Goal: Task Accomplishment & Management: Use online tool/utility

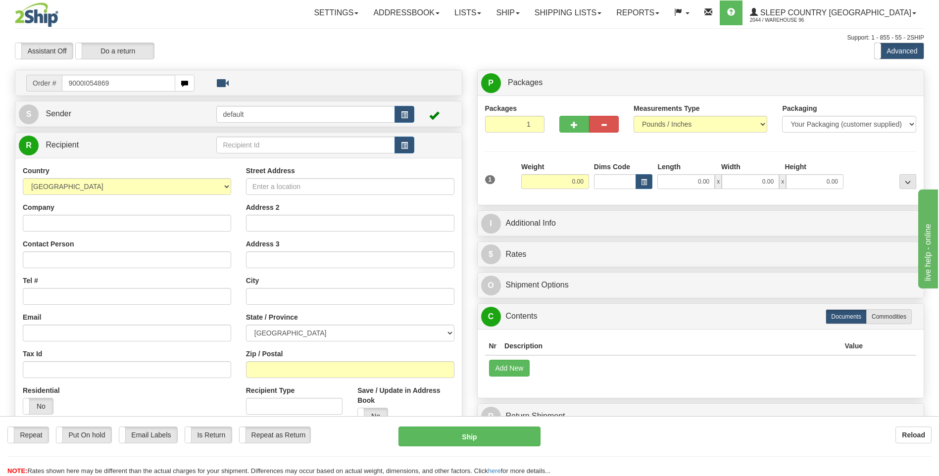
type input "9000I054869"
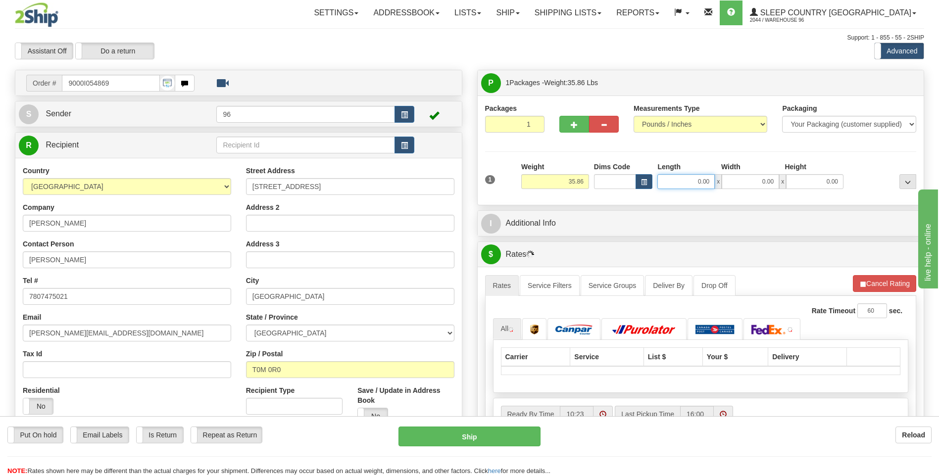
click at [710, 185] on input "0.00" at bounding box center [685, 181] width 57 height 15
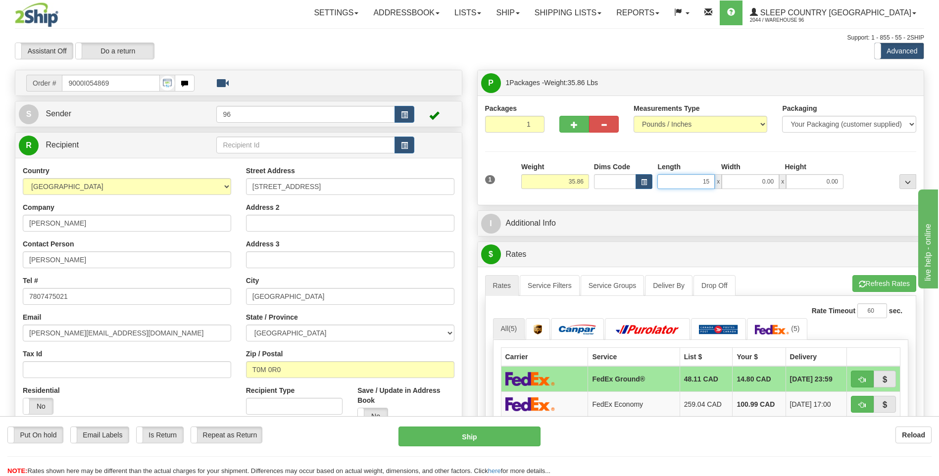
type input "15.00"
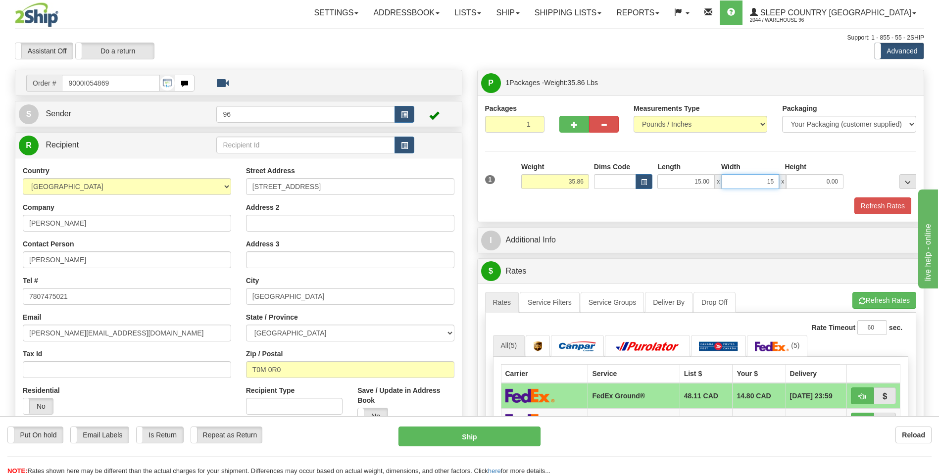
type input "15.00"
type input "42.00"
click at [877, 206] on button "Refresh Rates" at bounding box center [882, 206] width 57 height 17
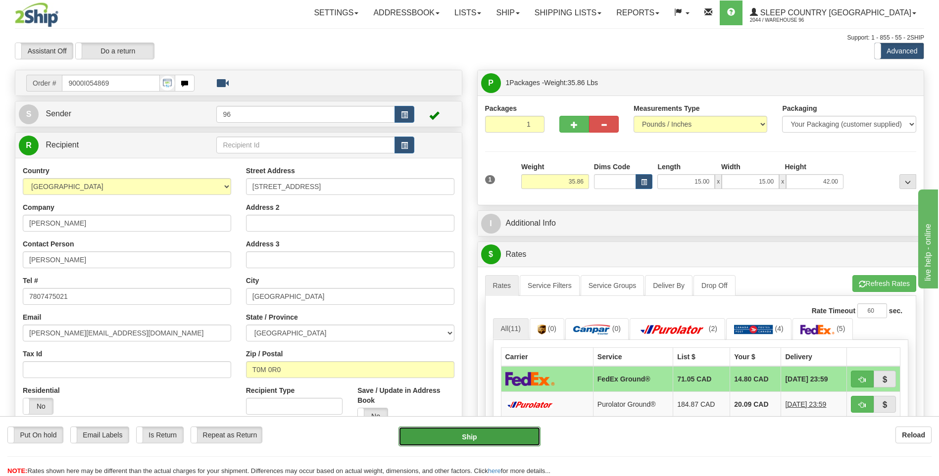
click at [495, 443] on button "Ship" at bounding box center [470, 437] width 142 height 20
type input "92"
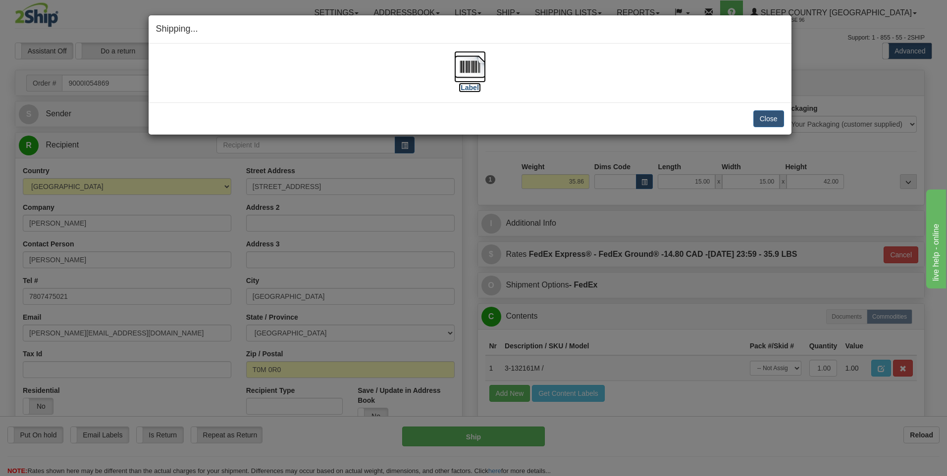
click at [467, 69] on img at bounding box center [470, 67] width 32 height 32
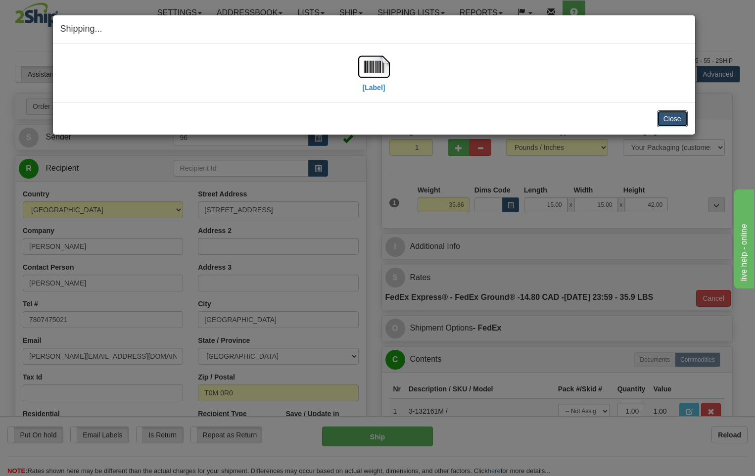
click at [679, 125] on button "Close" at bounding box center [672, 118] width 31 height 17
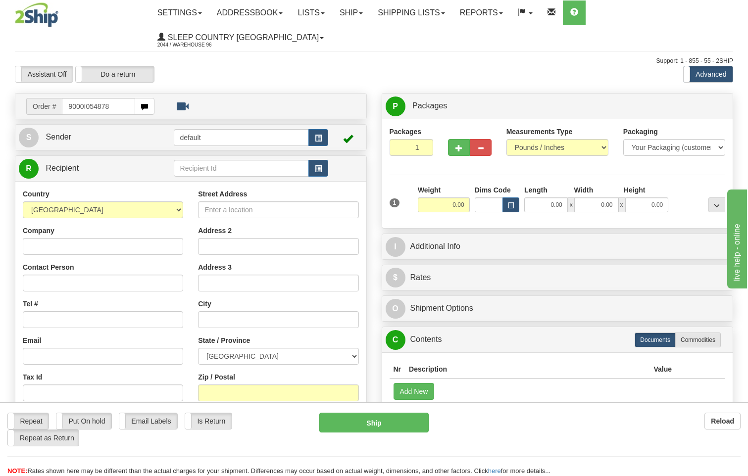
type input "9000I054878"
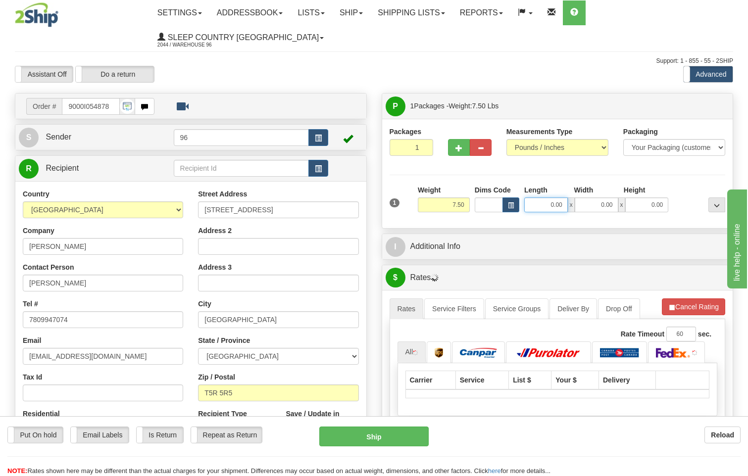
click at [556, 198] on input "0.00" at bounding box center [546, 205] width 44 height 15
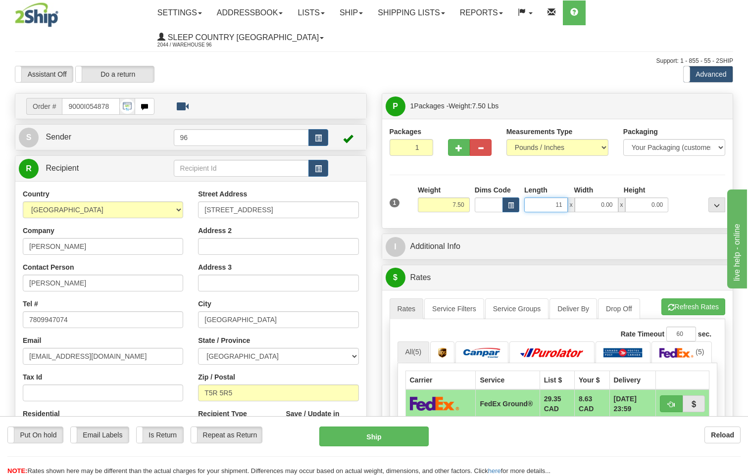
type input "11.00"
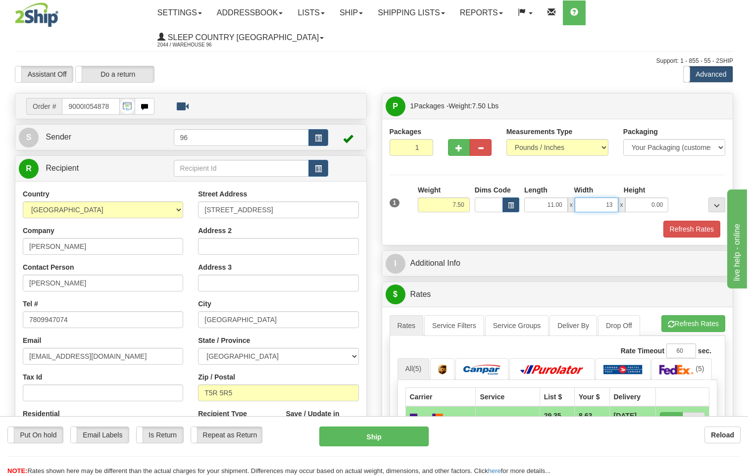
type input "13.00"
type input "5.00"
click at [681, 221] on button "Refresh Rates" at bounding box center [691, 229] width 57 height 17
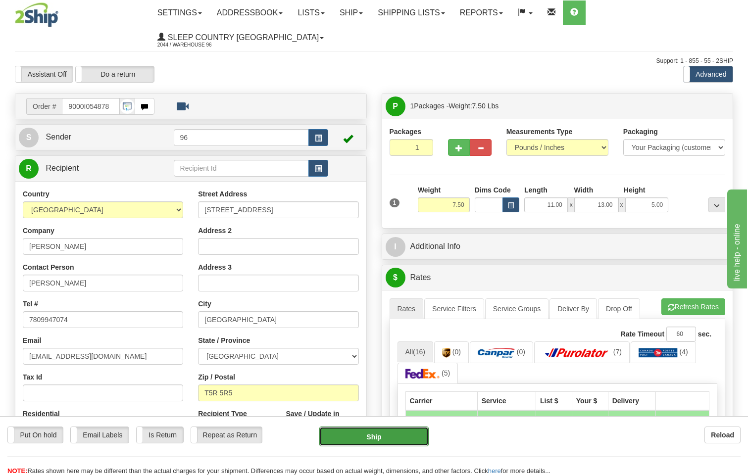
click at [387, 433] on button "Ship" at bounding box center [374, 437] width 110 height 20
type input "DOM.EP"
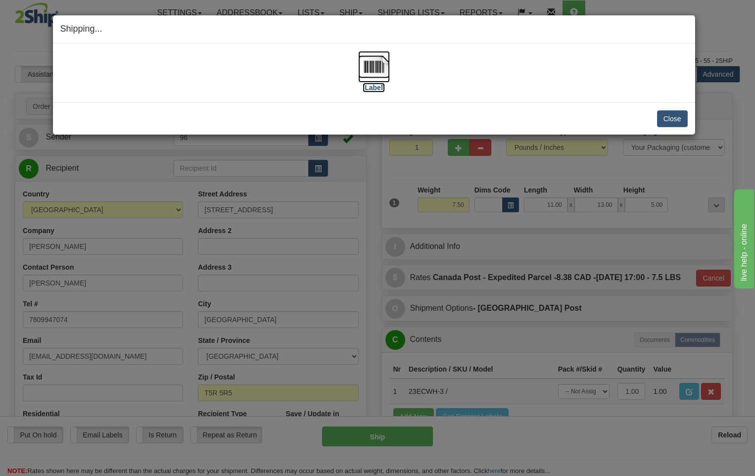
click at [380, 73] on img at bounding box center [374, 67] width 32 height 32
click at [670, 119] on button "Close" at bounding box center [672, 118] width 31 height 17
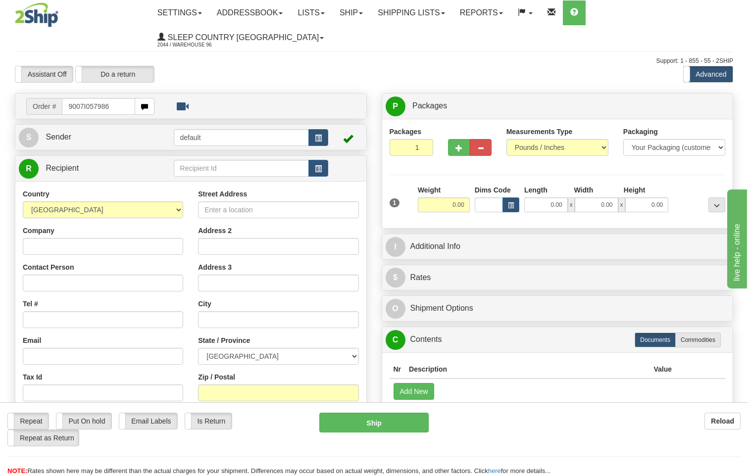
type input "9007I057986"
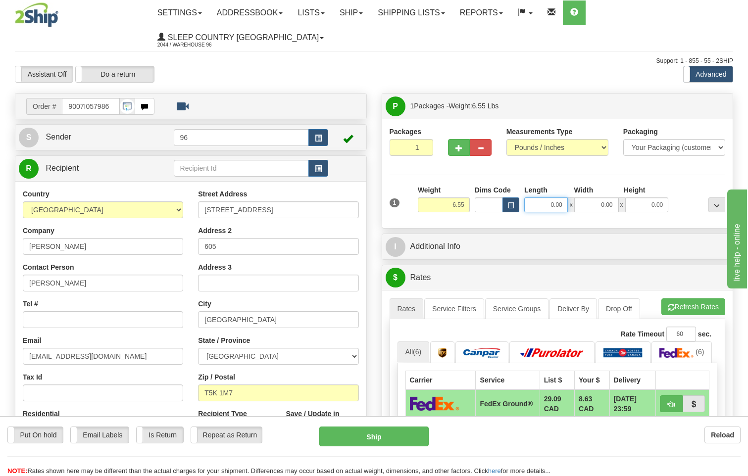
click at [562, 198] on input "0.00" at bounding box center [546, 205] width 44 height 15
type input "13.00"
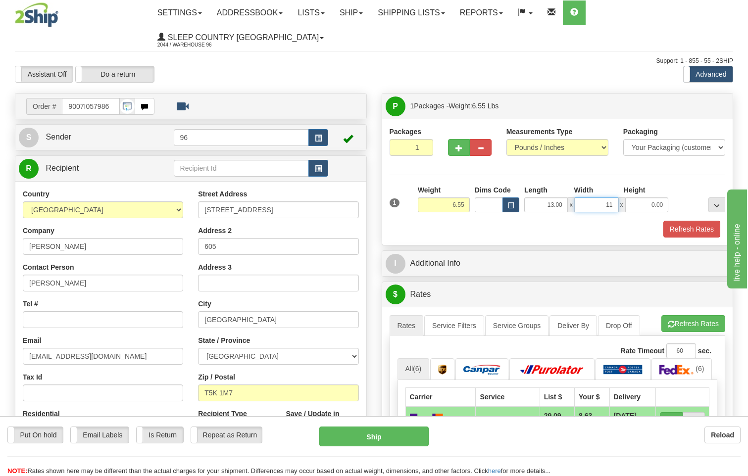
type input "11.00"
type input "4.00"
click at [693, 221] on button "Refresh Rates" at bounding box center [691, 229] width 57 height 17
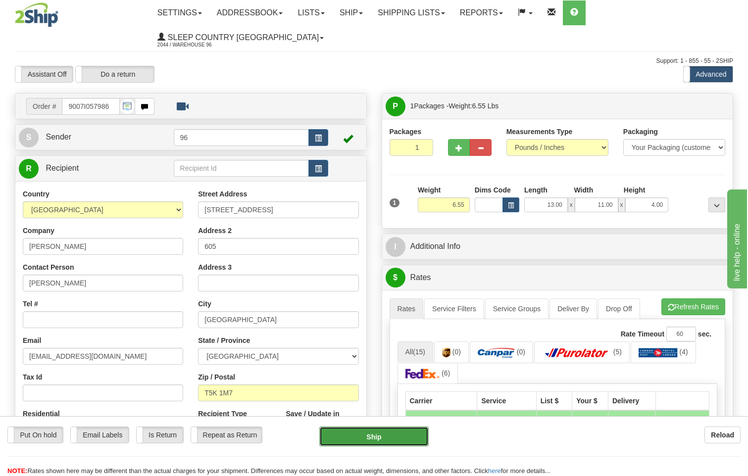
click at [393, 438] on button "Ship" at bounding box center [374, 437] width 110 height 20
type input "DOM.EP"
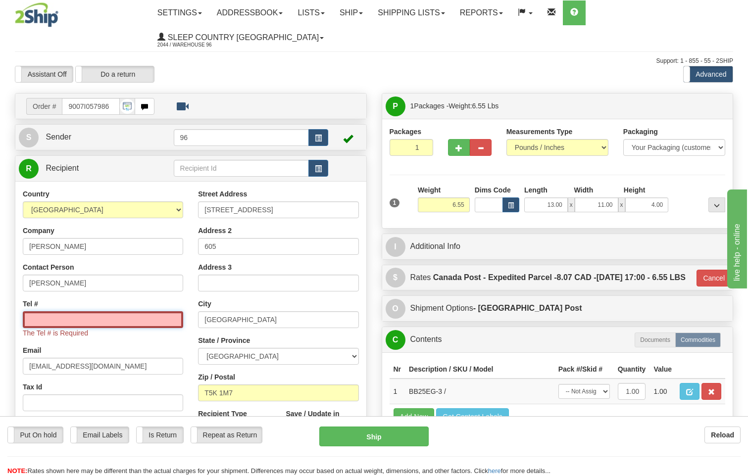
click at [49, 311] on input "Tel #" at bounding box center [103, 319] width 160 height 17
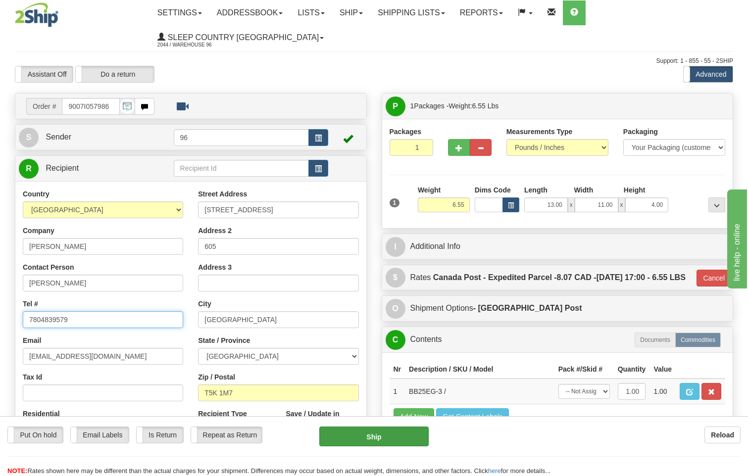
type input "7804839579"
click at [366, 440] on button "Ship" at bounding box center [374, 437] width 110 height 20
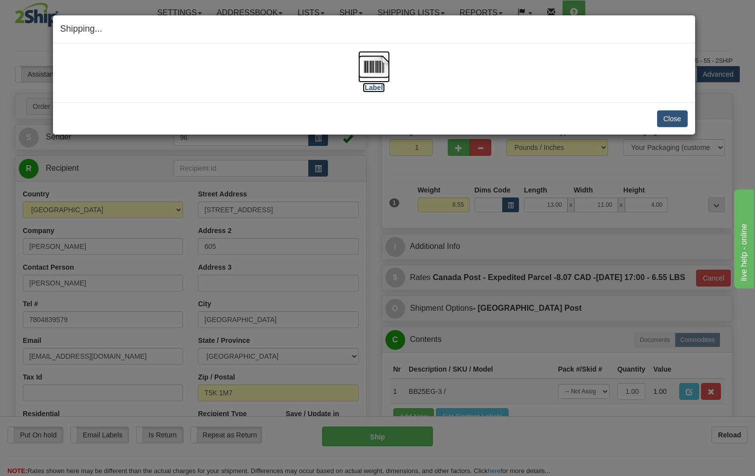
click at [379, 71] on img at bounding box center [374, 67] width 32 height 32
click at [668, 118] on button "Close" at bounding box center [672, 118] width 31 height 17
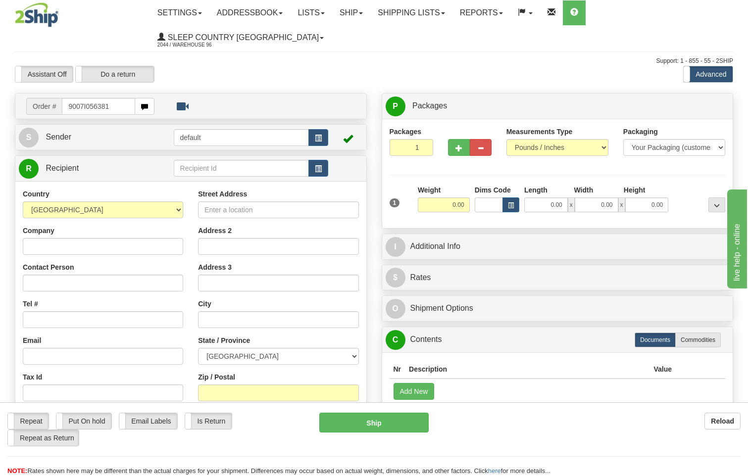
type input "9007I056381"
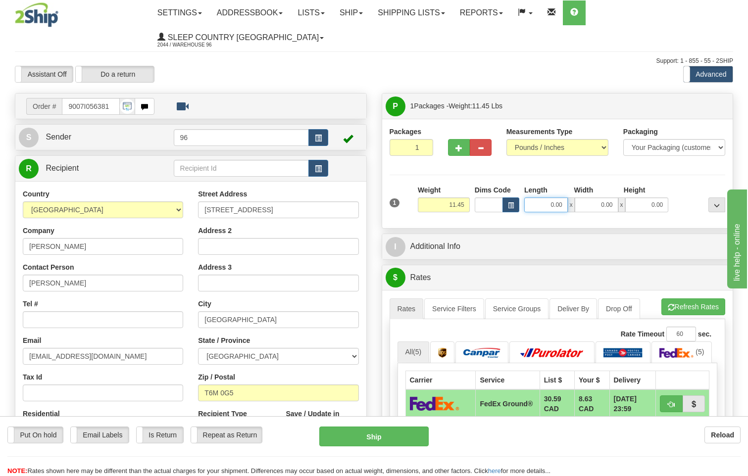
click at [560, 198] on input "0.00" at bounding box center [546, 205] width 44 height 15
type input "25.00"
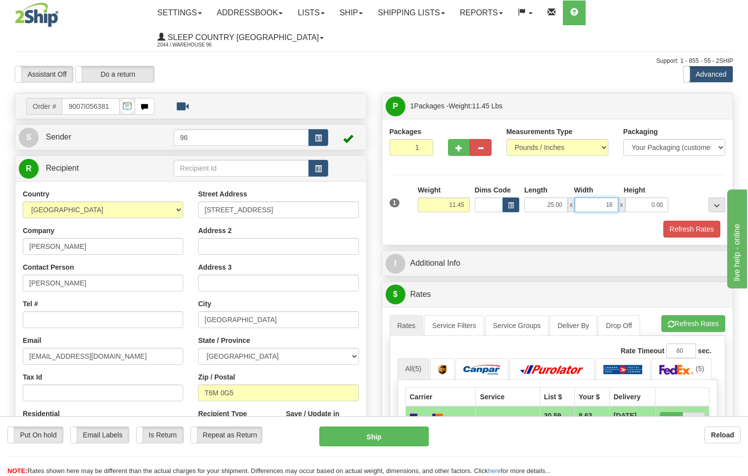
type input "16.00"
type input "4"
type input "14.00"
click at [695, 221] on button "Refresh Rates" at bounding box center [691, 229] width 57 height 17
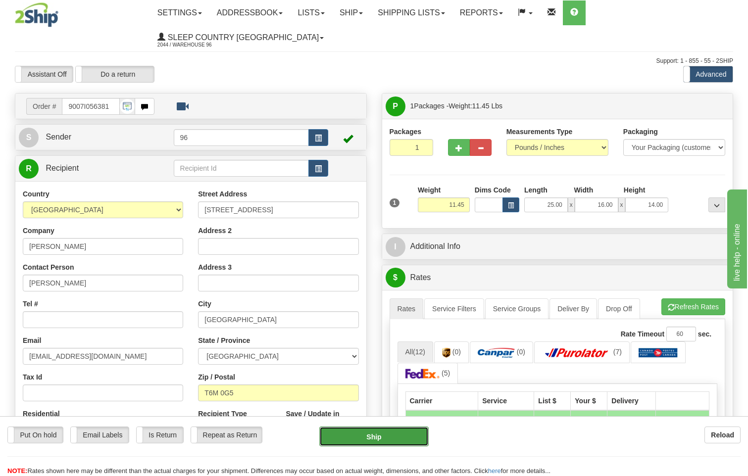
click at [397, 439] on button "Ship" at bounding box center [374, 437] width 110 height 20
type input "92"
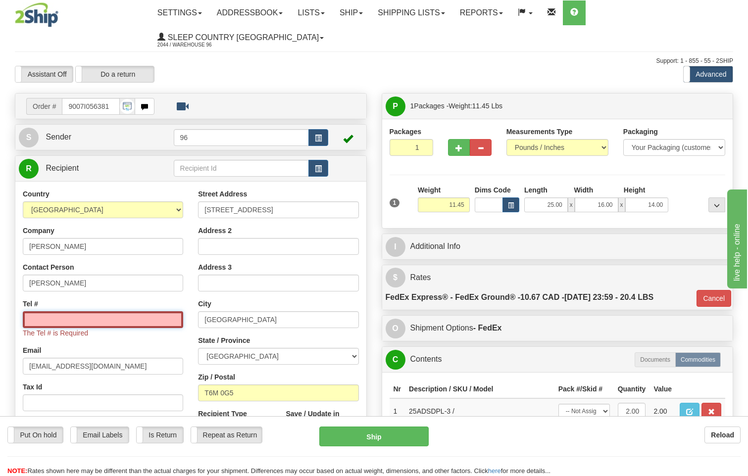
click at [72, 311] on input "Tel #" at bounding box center [103, 319] width 160 height 17
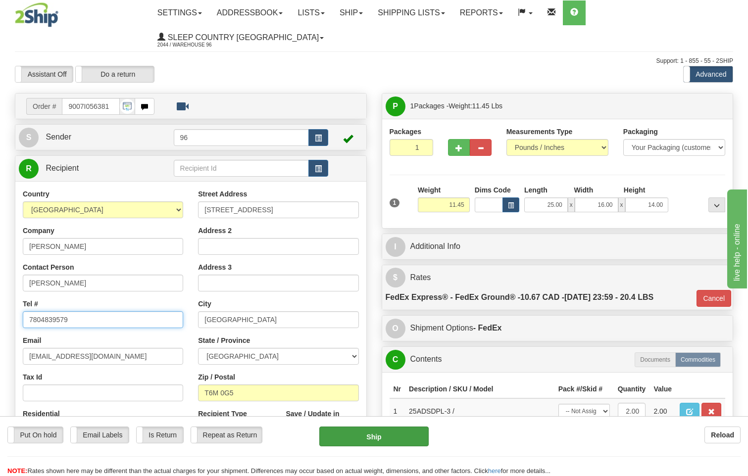
type input "7804839579"
click at [387, 444] on button "Ship" at bounding box center [374, 437] width 110 height 20
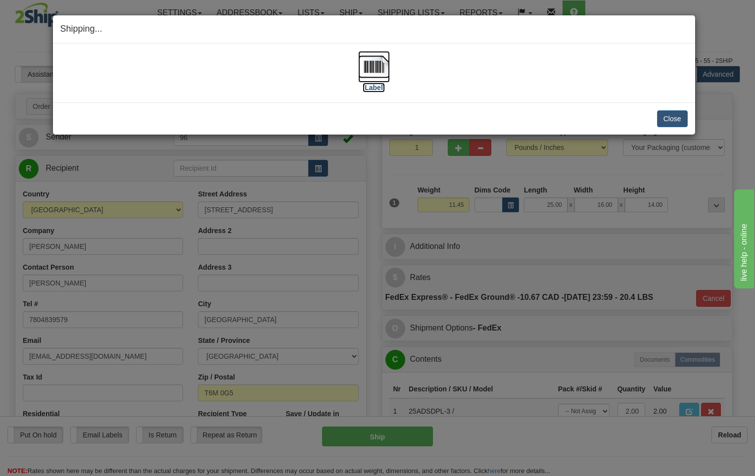
click at [368, 65] on img at bounding box center [374, 67] width 32 height 32
click at [679, 116] on button "Close" at bounding box center [672, 118] width 31 height 17
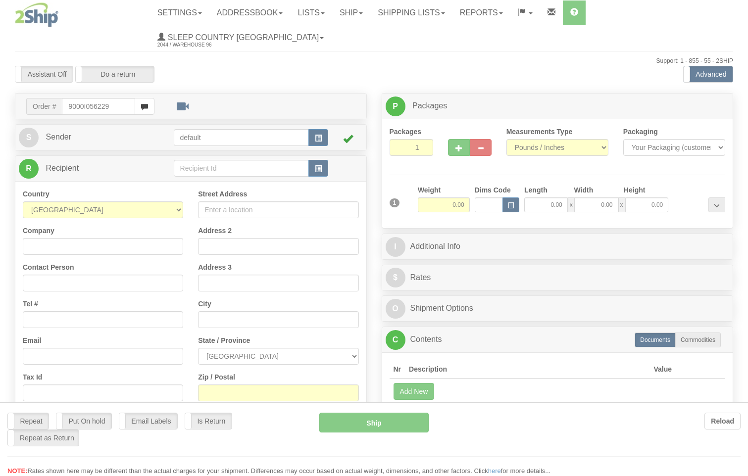
type input "9000I056229"
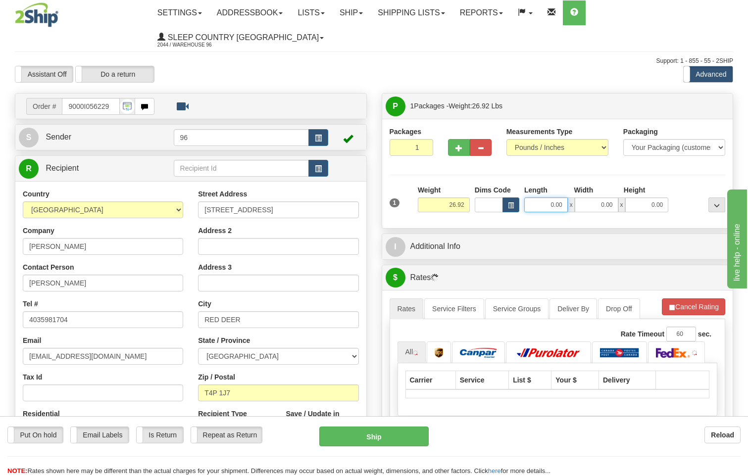
click at [565, 198] on input "0.00" at bounding box center [546, 205] width 44 height 15
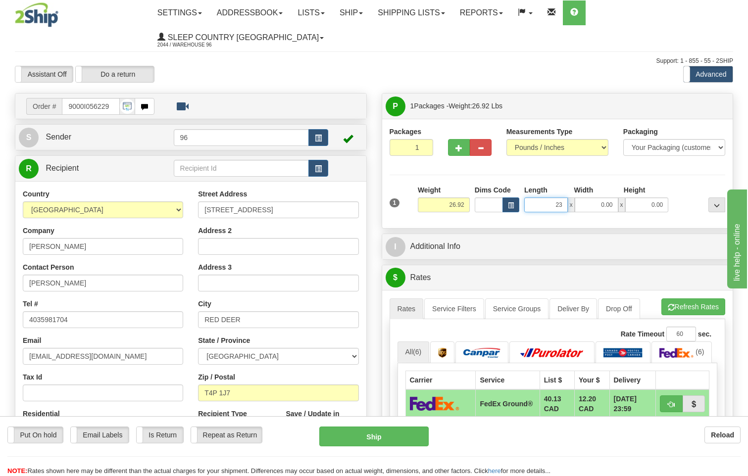
type input "23.00"
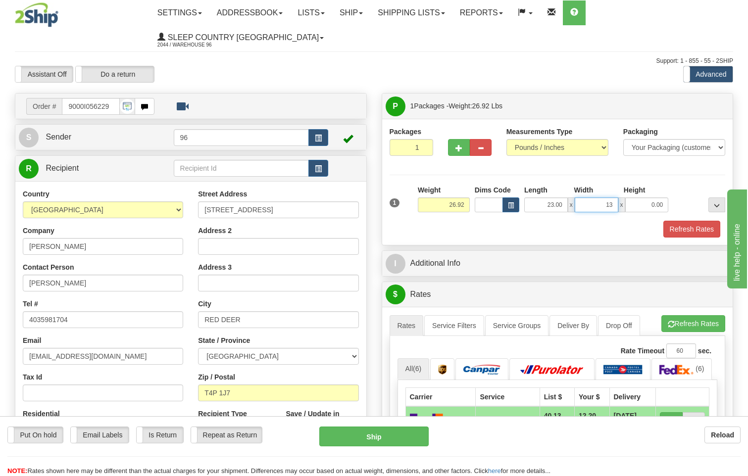
type input "13.00"
click at [675, 221] on button "Refresh Rates" at bounding box center [691, 229] width 57 height 17
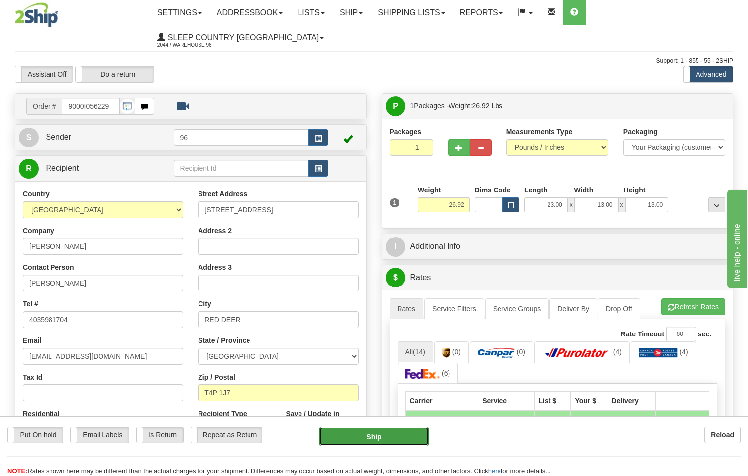
click at [382, 438] on button "Ship" at bounding box center [374, 437] width 110 height 20
type input "92"
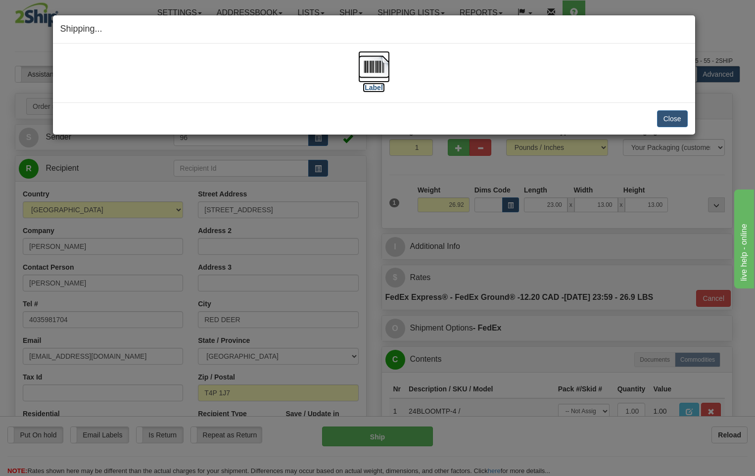
click at [376, 68] on img at bounding box center [374, 67] width 32 height 32
click at [677, 125] on button "Close" at bounding box center [672, 118] width 31 height 17
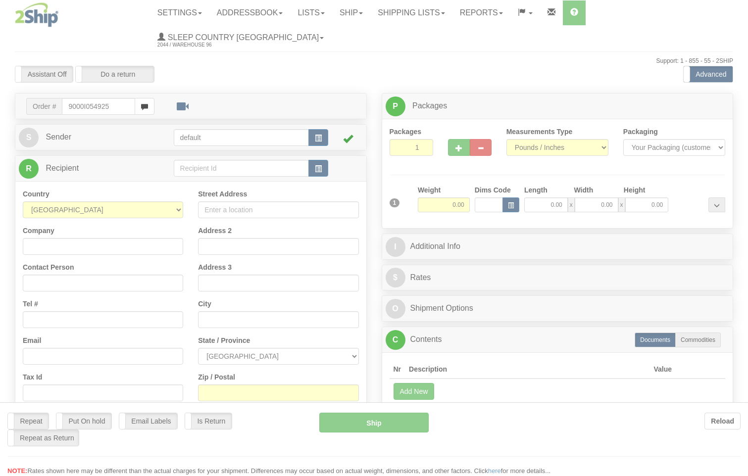
type input "9000I054925"
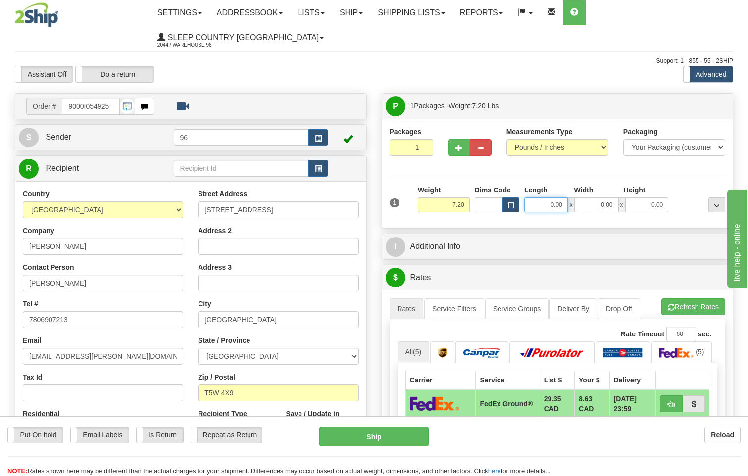
click at [566, 198] on input "0.00" at bounding box center [546, 205] width 44 height 15
type input "19.00"
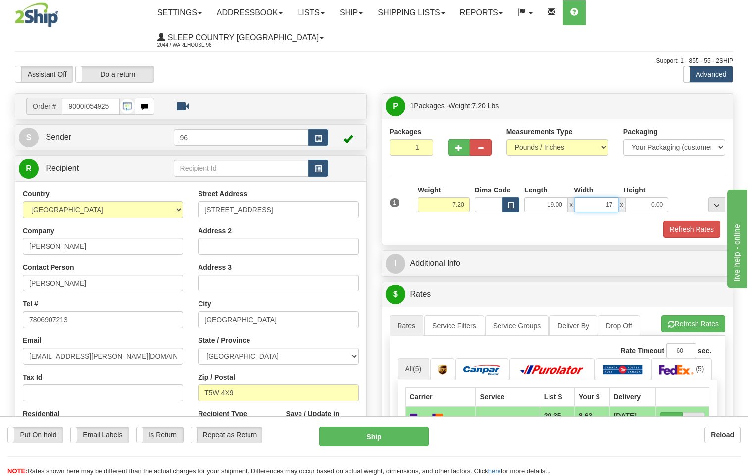
type input "17.00"
type input "8.00"
click at [681, 221] on button "Refresh Rates" at bounding box center [691, 229] width 57 height 17
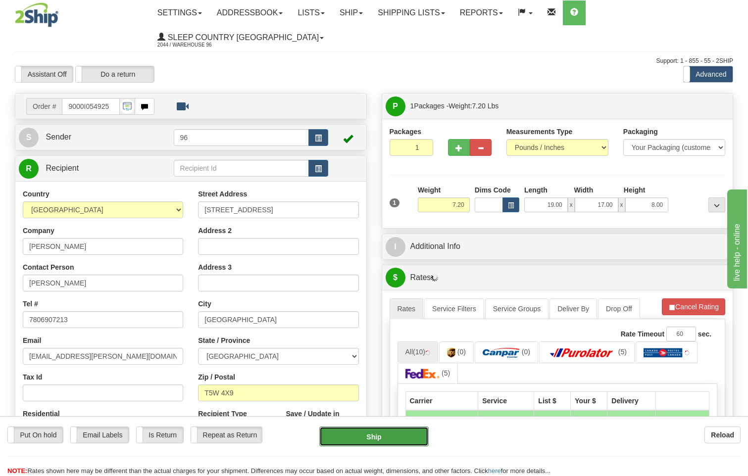
click at [410, 436] on button "Ship" at bounding box center [374, 437] width 110 height 20
type input "92"
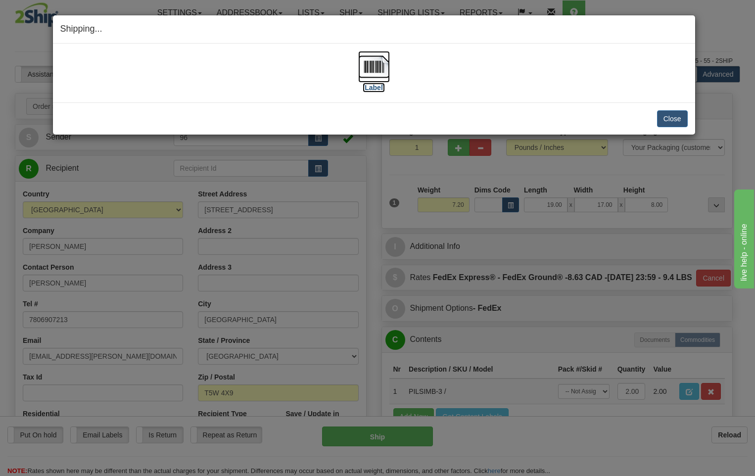
click at [375, 68] on img at bounding box center [374, 67] width 32 height 32
click at [662, 122] on button "Close" at bounding box center [672, 118] width 31 height 17
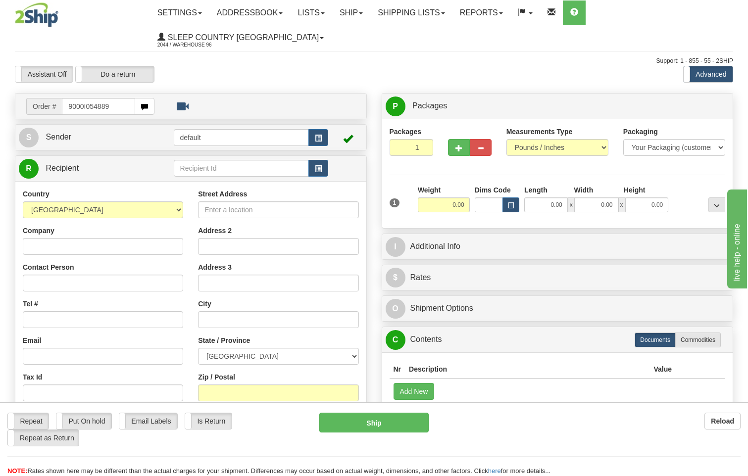
type input "9000I054889"
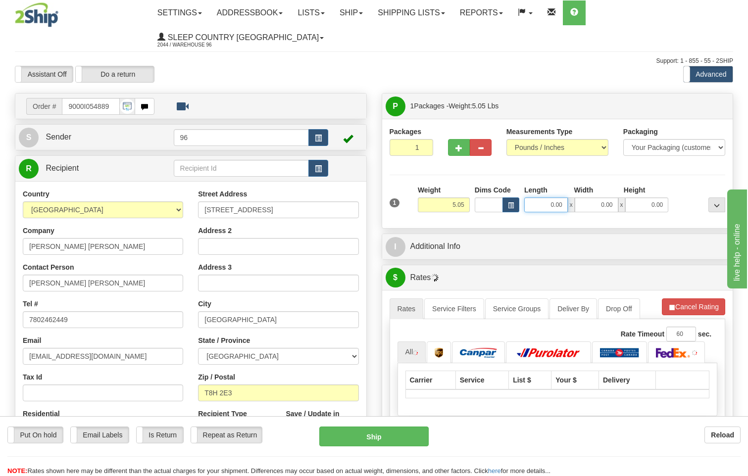
click at [563, 198] on input "0.00" at bounding box center [546, 205] width 44 height 15
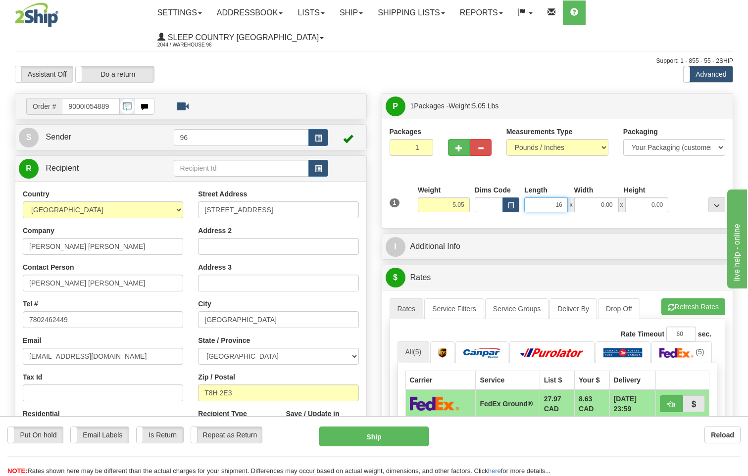
type input "16.00"
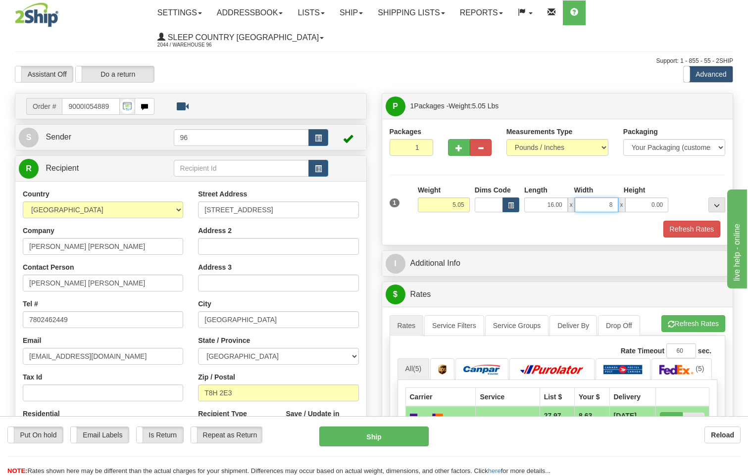
type input "8.00"
type input "9.00"
click at [677, 221] on button "Refresh Rates" at bounding box center [691, 229] width 57 height 17
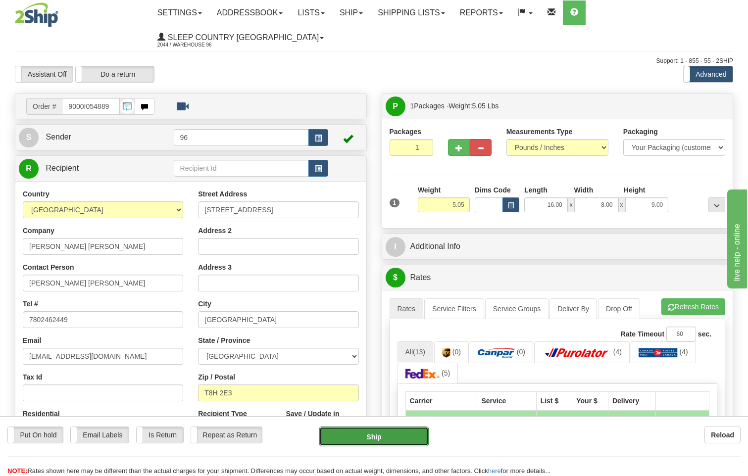
click at [403, 442] on button "Ship" at bounding box center [374, 437] width 110 height 20
type input "DOM.EP"
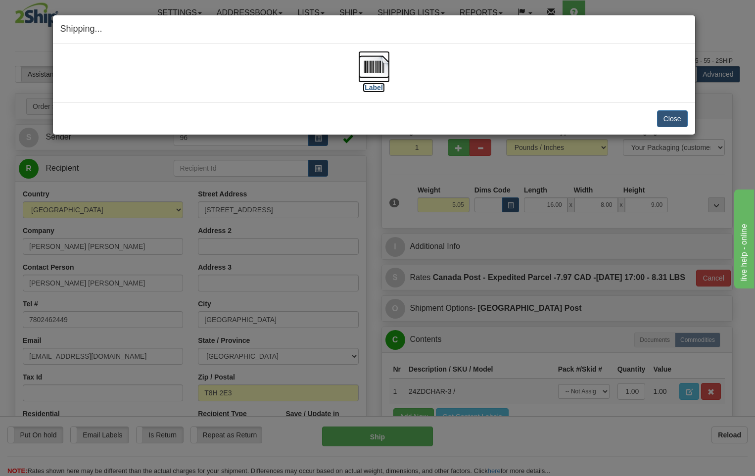
click at [376, 68] on img at bounding box center [374, 67] width 32 height 32
click at [677, 119] on button "Close" at bounding box center [672, 118] width 31 height 17
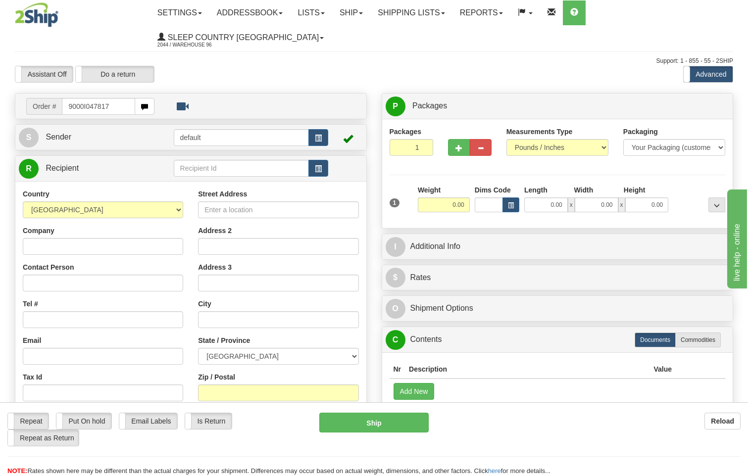
type input "9000I047817"
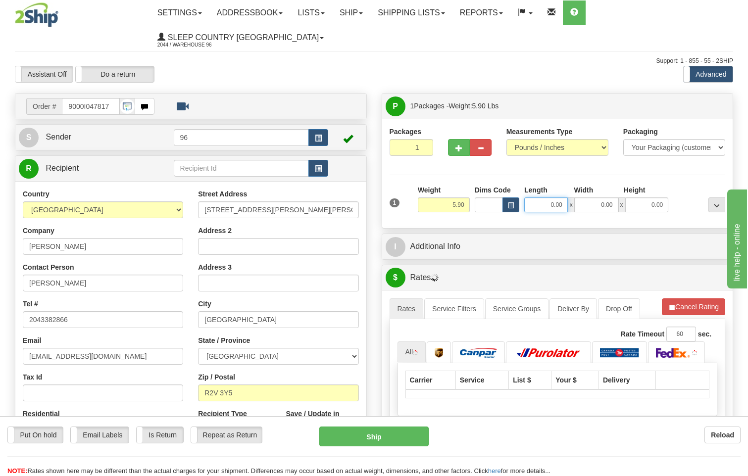
click at [563, 198] on input "0.00" at bounding box center [546, 205] width 44 height 15
type input "25.00"
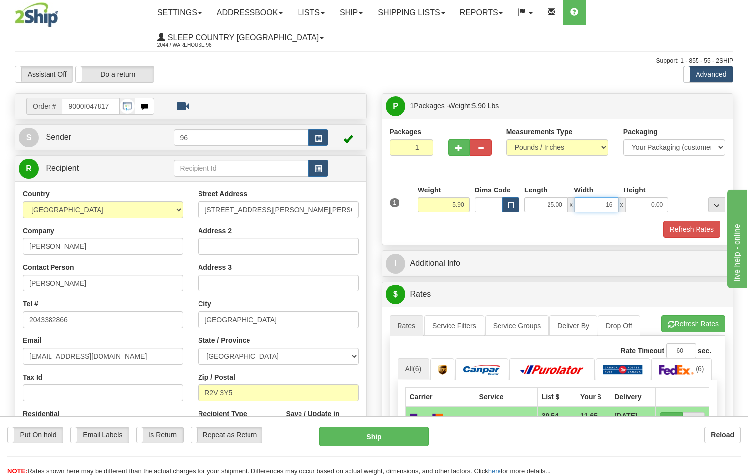
type input "16.00"
type input "6.00"
click at [683, 221] on button "Refresh Rates" at bounding box center [691, 229] width 57 height 17
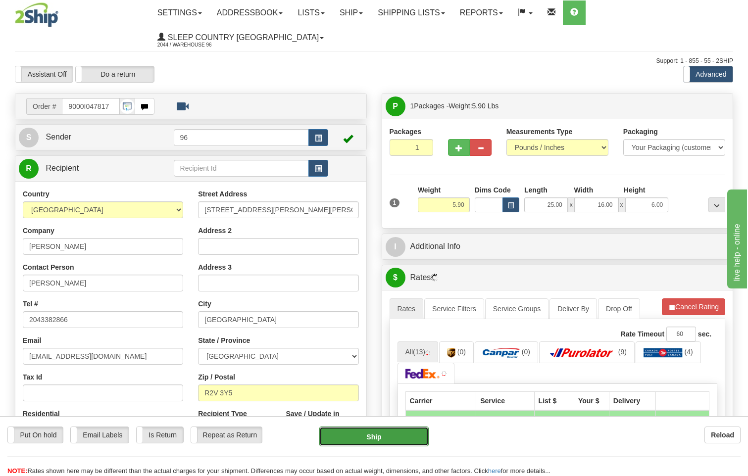
click at [399, 432] on button "Ship" at bounding box center [374, 437] width 110 height 20
type input "DOM.EP"
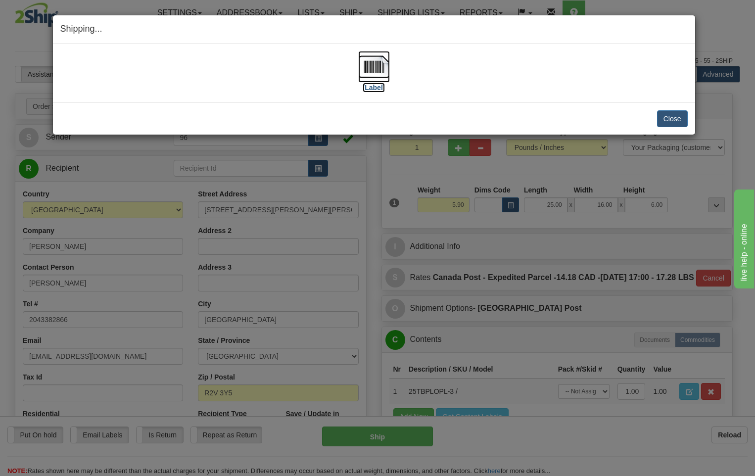
click at [370, 68] on img at bounding box center [374, 67] width 32 height 32
click at [676, 116] on button "Close" at bounding box center [672, 118] width 31 height 17
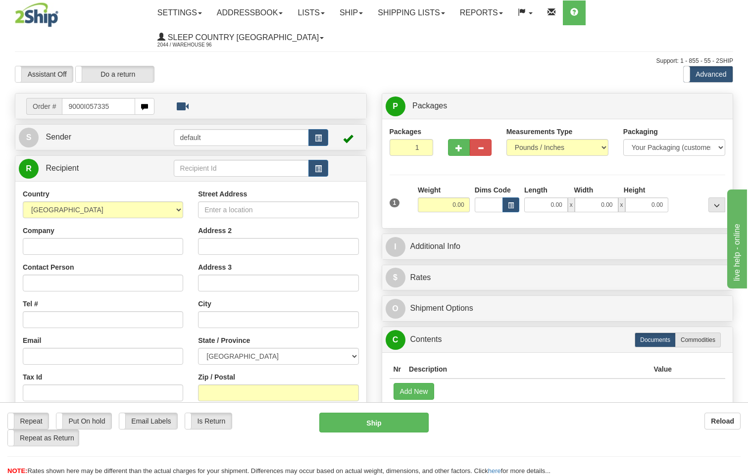
type input "9000I057335"
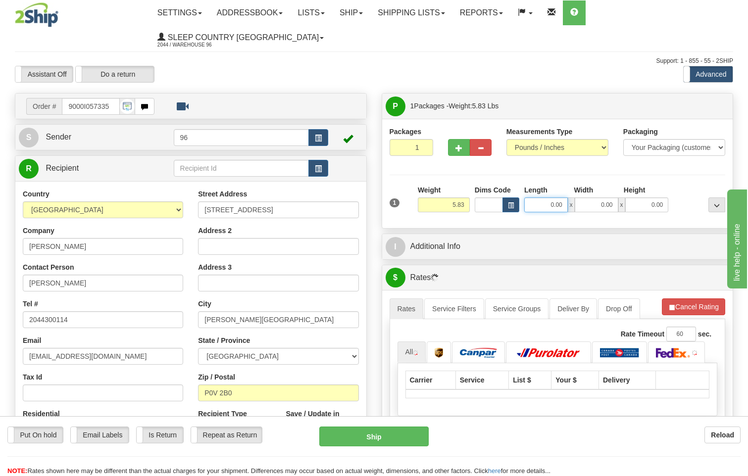
click at [564, 198] on input "0.00" at bounding box center [546, 205] width 44 height 15
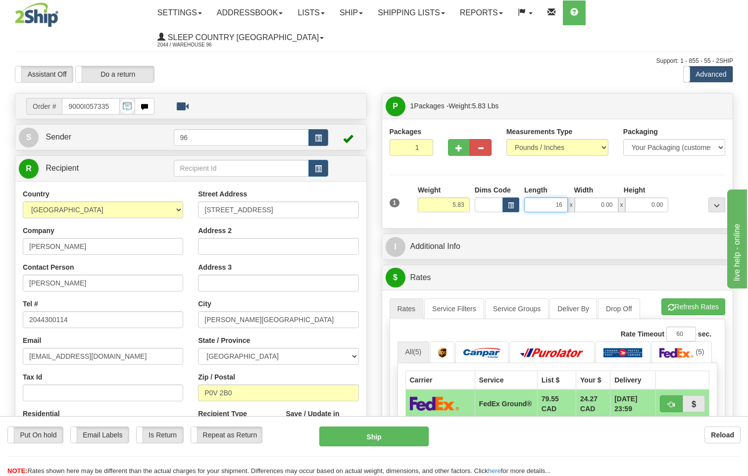
type input "16.00"
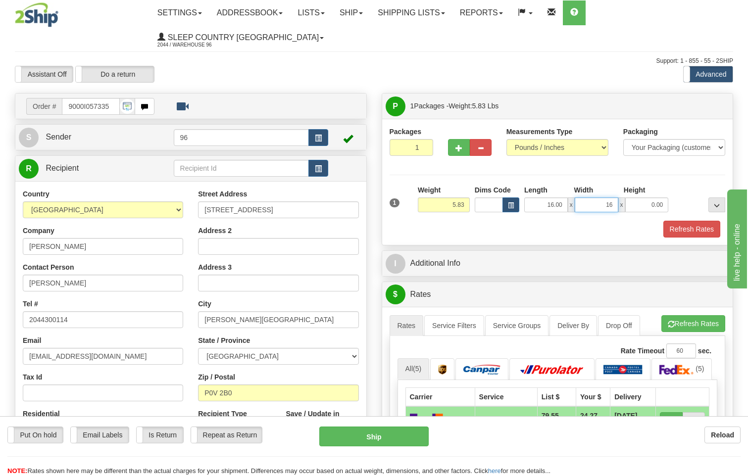
type input "16.00"
type input "7.00"
click at [684, 221] on button "Refresh Rates" at bounding box center [691, 229] width 57 height 17
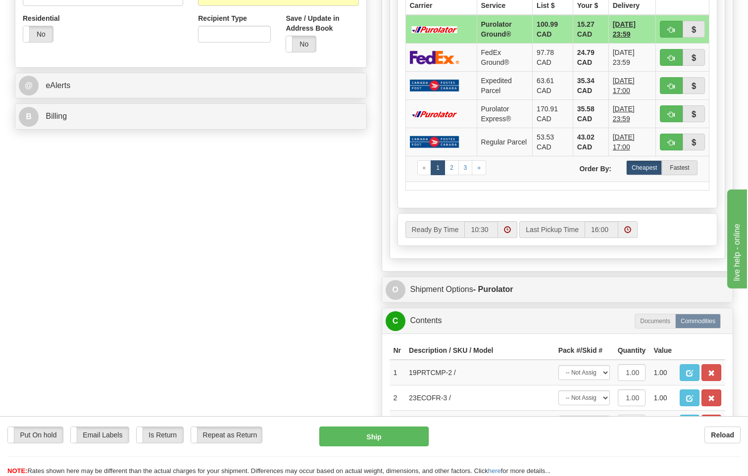
scroll to position [396, 0]
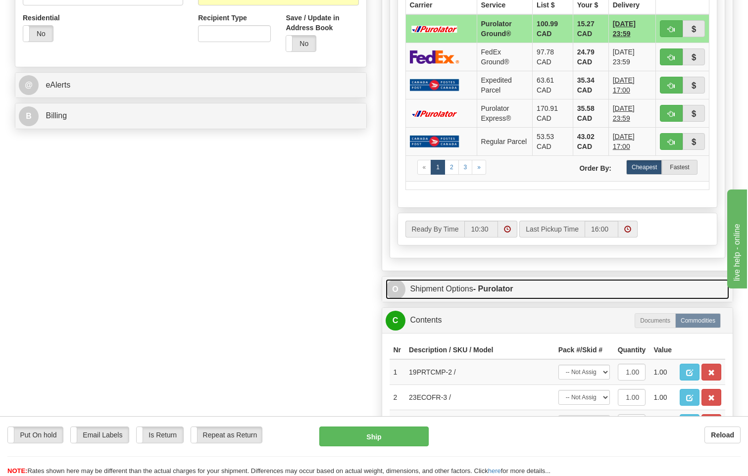
click at [472, 279] on link "O Shipment Options - Purolator" at bounding box center [558, 289] width 344 height 20
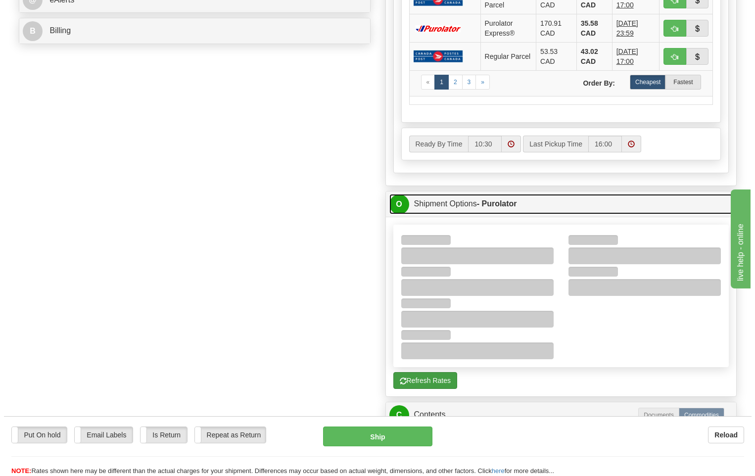
scroll to position [495, 0]
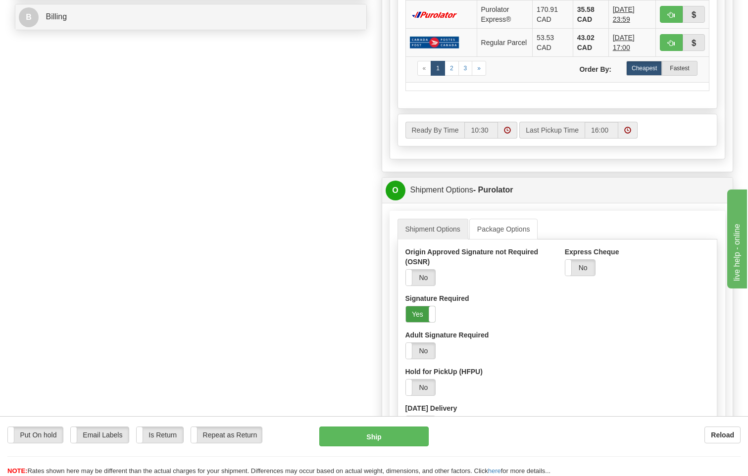
click at [417, 306] on label "Yes" at bounding box center [421, 314] width 30 height 16
click at [390, 441] on button "Ship" at bounding box center [374, 437] width 110 height 20
type input "260"
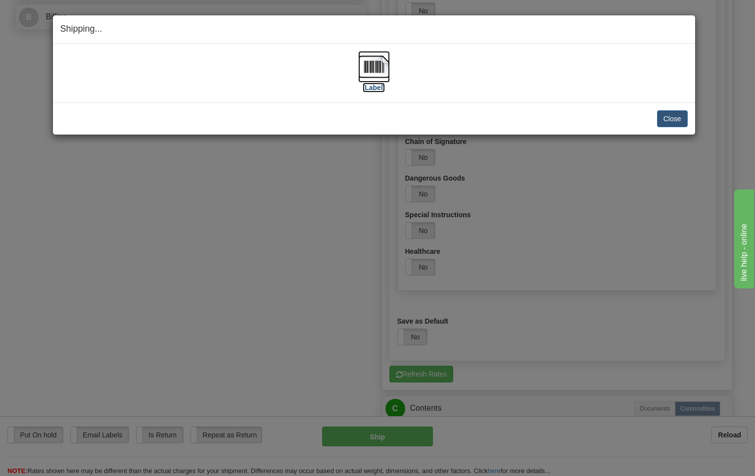
click at [376, 69] on img at bounding box center [374, 67] width 32 height 32
click at [377, 65] on img at bounding box center [374, 67] width 32 height 32
click at [683, 120] on button "Close" at bounding box center [672, 118] width 31 height 17
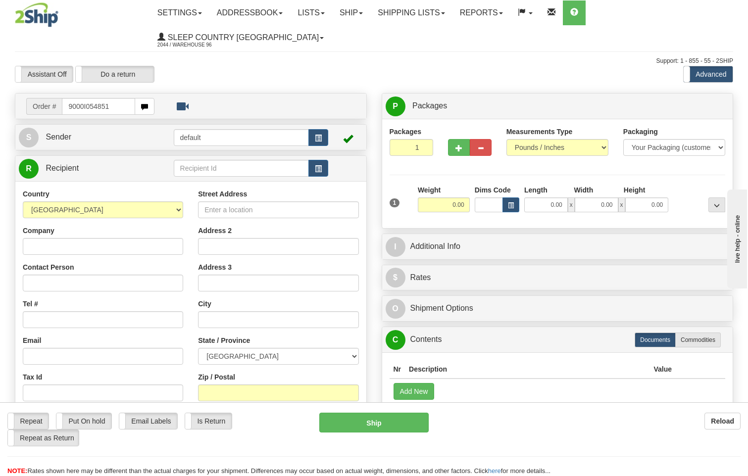
type input "9000I054851"
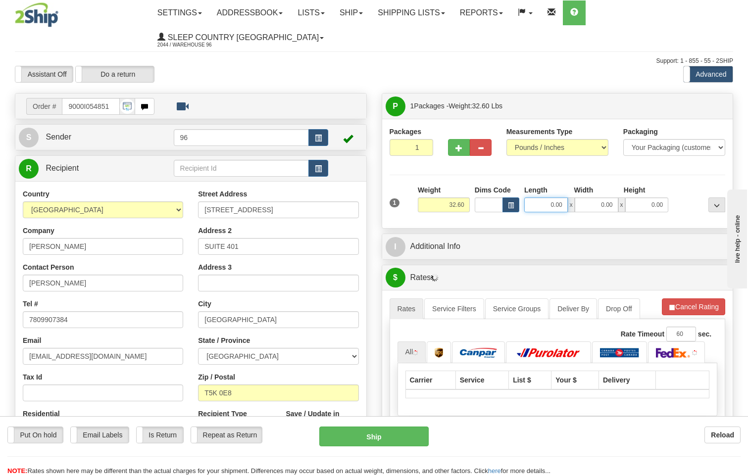
click at [562, 198] on input "0.00" at bounding box center [546, 205] width 44 height 15
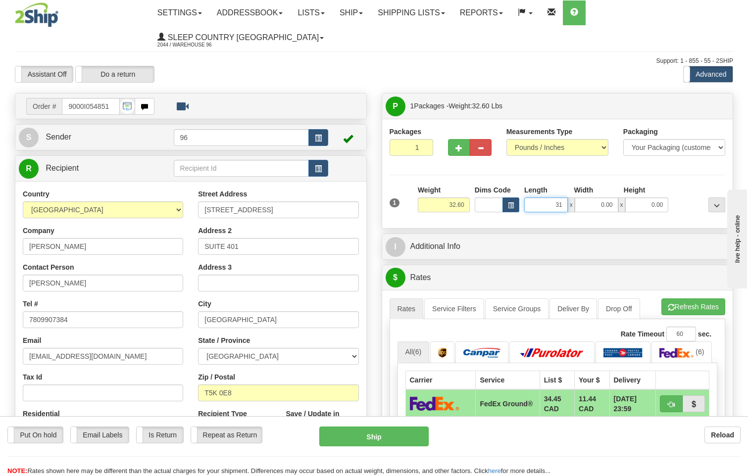
type input "31.00"
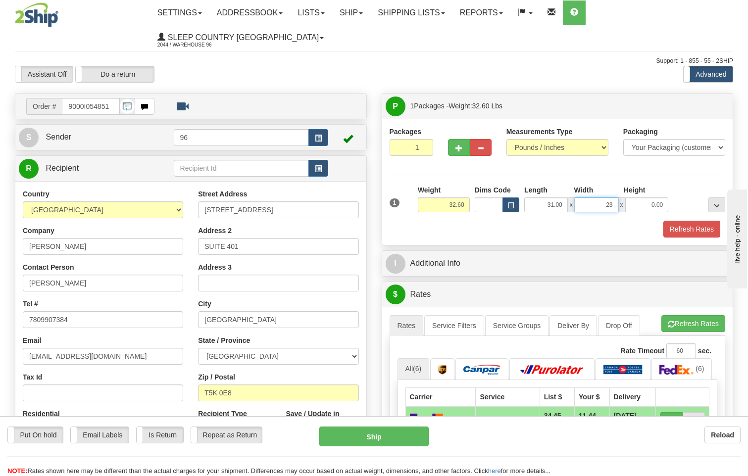
type input "23.00"
type input "9.00"
click at [695, 221] on button "Refresh Rates" at bounding box center [691, 229] width 57 height 17
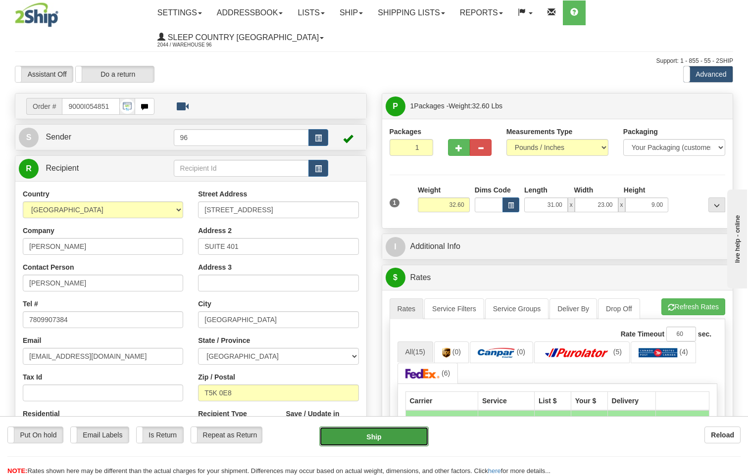
click at [401, 443] on button "Ship" at bounding box center [374, 437] width 110 height 20
type input "92"
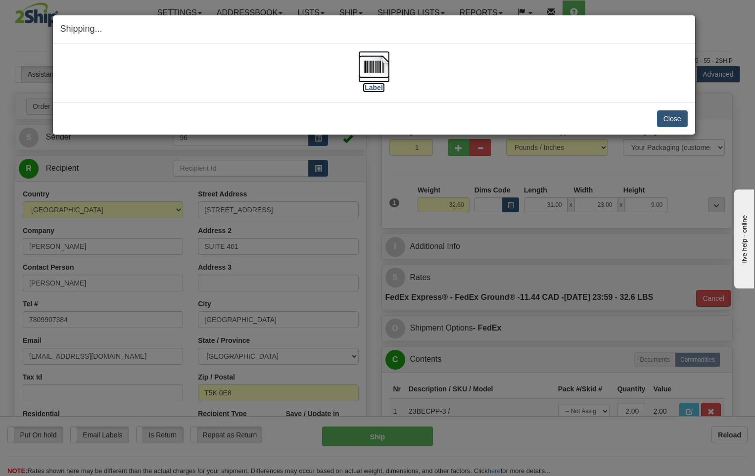
click at [370, 73] on img at bounding box center [374, 67] width 32 height 32
click at [675, 120] on button "Close" at bounding box center [672, 118] width 31 height 17
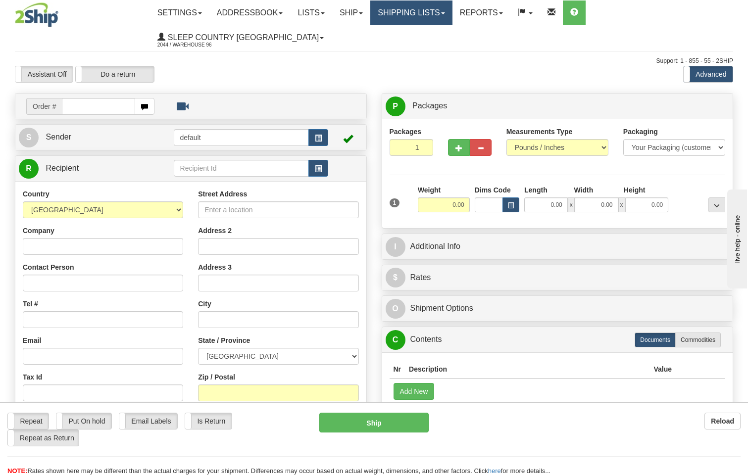
click at [444, 13] on link "Shipping lists" at bounding box center [411, 12] width 82 height 25
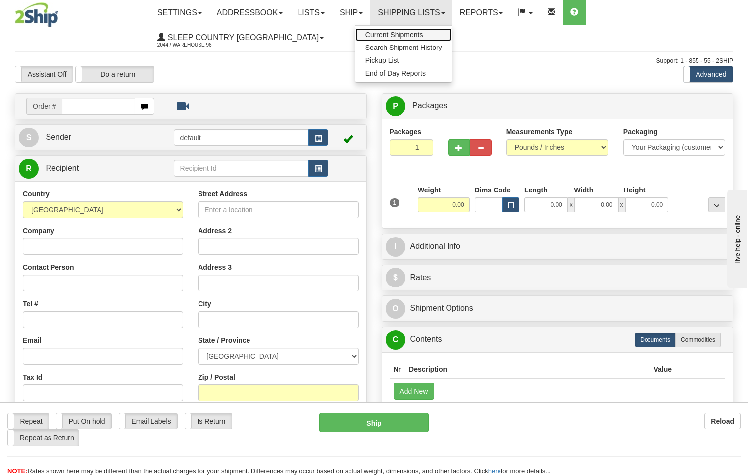
click at [423, 36] on span "Current Shipments" at bounding box center [394, 35] width 58 height 8
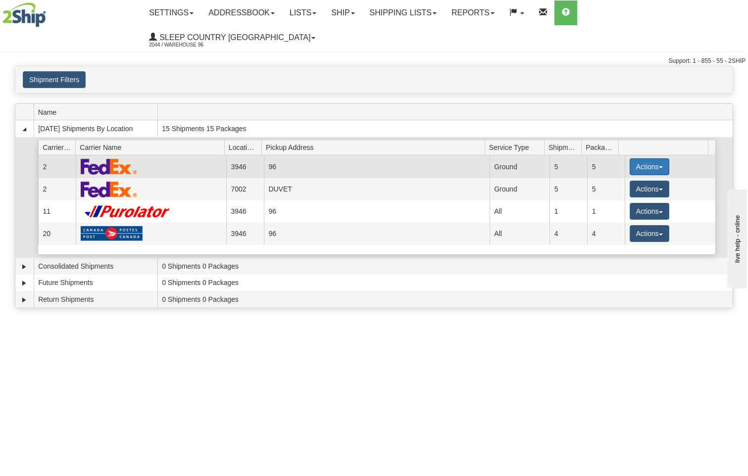
click at [647, 158] on button "Actions" at bounding box center [650, 166] width 40 height 17
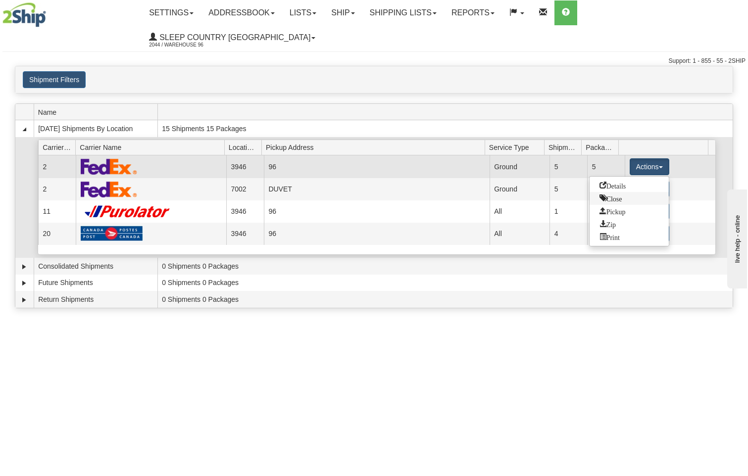
click at [617, 195] on span "Close" at bounding box center [610, 198] width 23 height 7
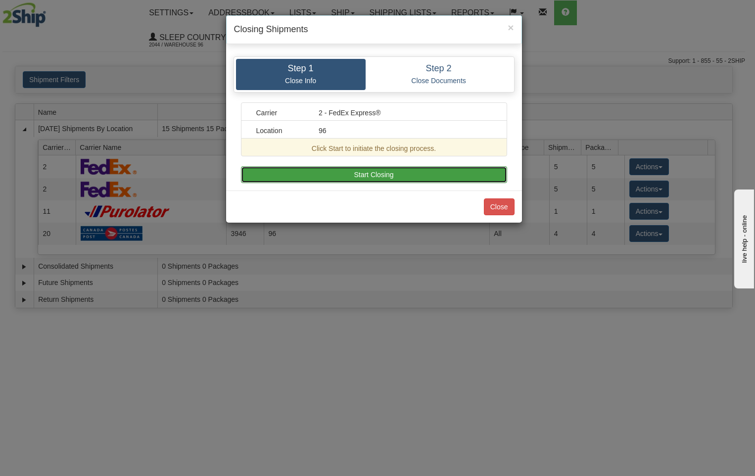
click at [387, 179] on button "Start Closing" at bounding box center [374, 174] width 266 height 17
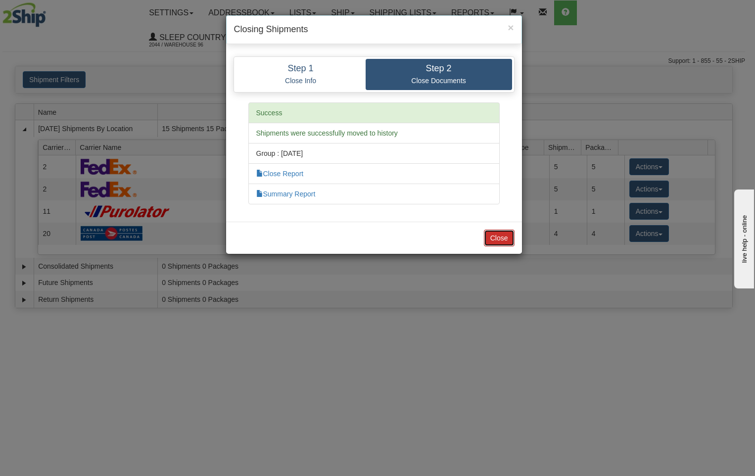
click at [499, 232] on button "Close" at bounding box center [499, 238] width 31 height 17
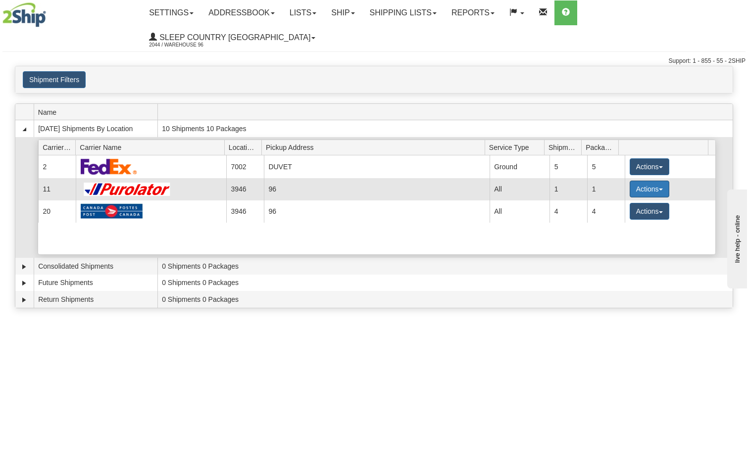
click at [643, 181] on button "Actions" at bounding box center [650, 189] width 40 height 17
click at [615, 230] on span "Pickup" at bounding box center [612, 233] width 26 height 7
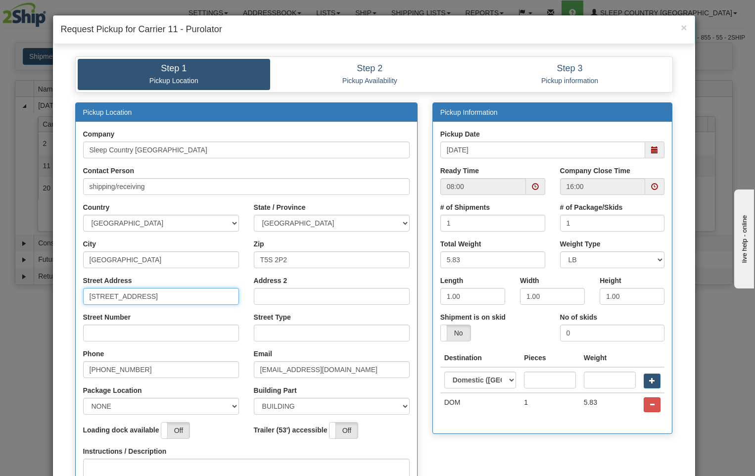
click at [173, 295] on input "[STREET_ADDRESS]" at bounding box center [161, 296] width 156 height 17
type input "18137"
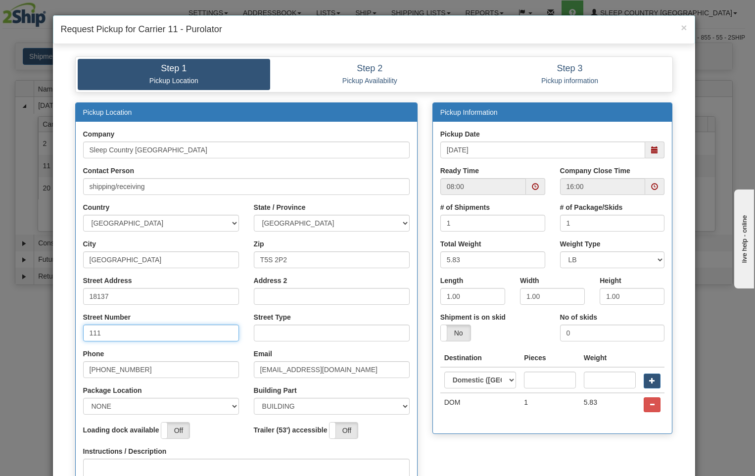
type input "111"
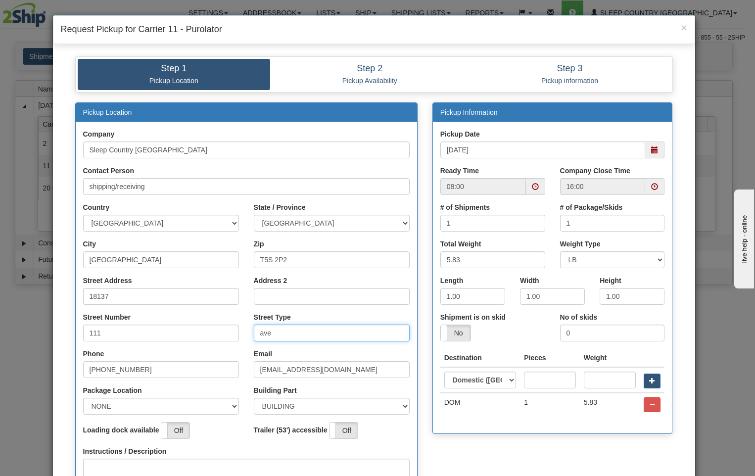
type input "ave"
click at [231, 407] on select "NONE FRONT REAR SIDE" at bounding box center [161, 406] width 156 height 17
select select "2"
click at [83, 398] on select "NONE FRONT REAR SIDE" at bounding box center [161, 406] width 156 height 17
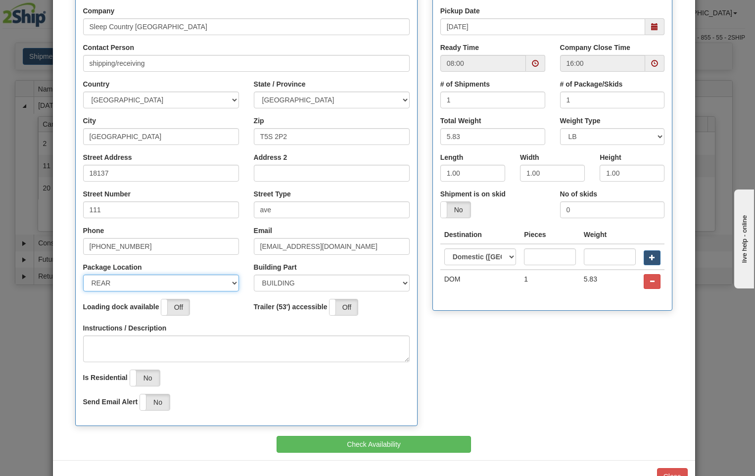
scroll to position [155, 0]
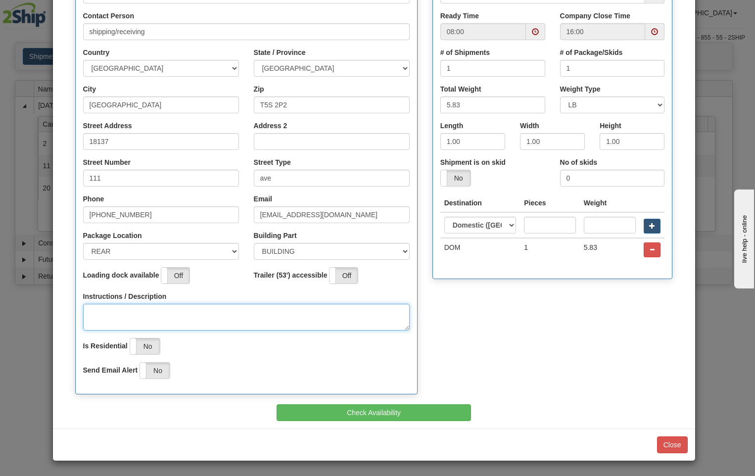
click at [109, 312] on textarea "Instructions / Description" at bounding box center [246, 317] width 327 height 27
click at [532, 33] on span at bounding box center [535, 31] width 7 height 7
type textarea "pick up at rear of building"
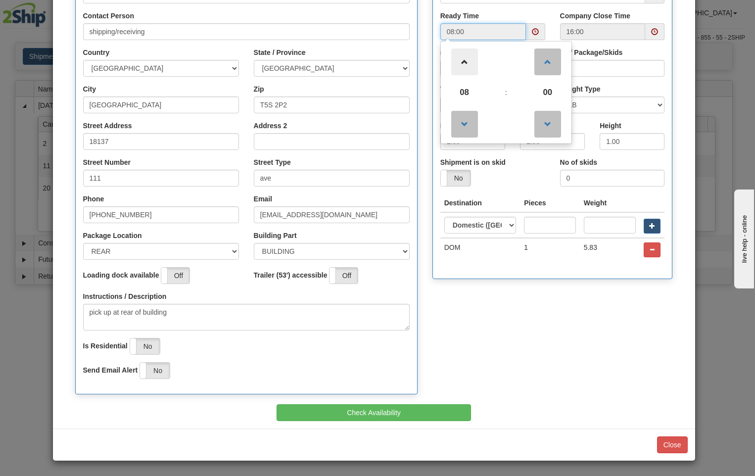
click at [461, 62] on span at bounding box center [464, 62] width 27 height 27
type input "12:00"
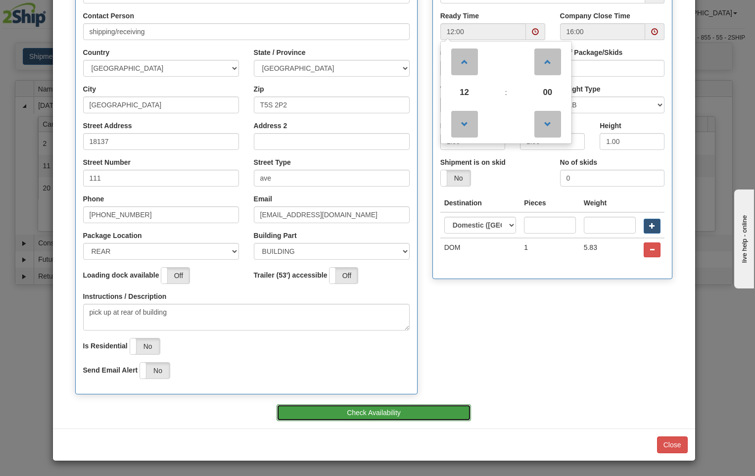
click at [411, 419] on button "Check Availability" at bounding box center [374, 412] width 195 height 17
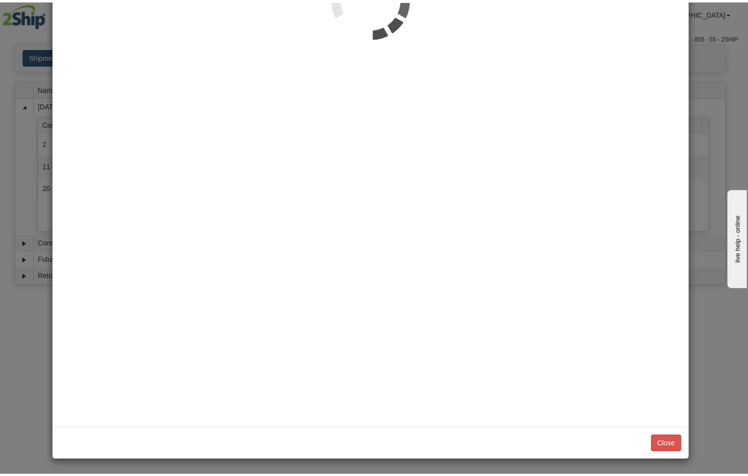
scroll to position [0, 0]
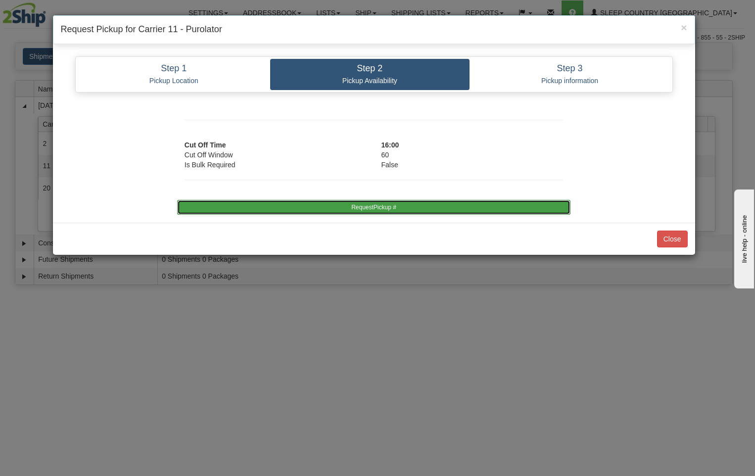
click at [469, 204] on button "RequestPickup #" at bounding box center [374, 207] width 394 height 15
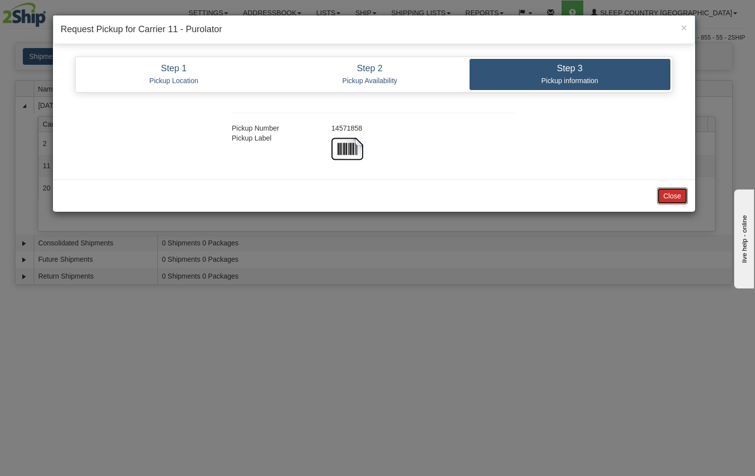
click at [670, 199] on button "Close" at bounding box center [672, 196] width 31 height 17
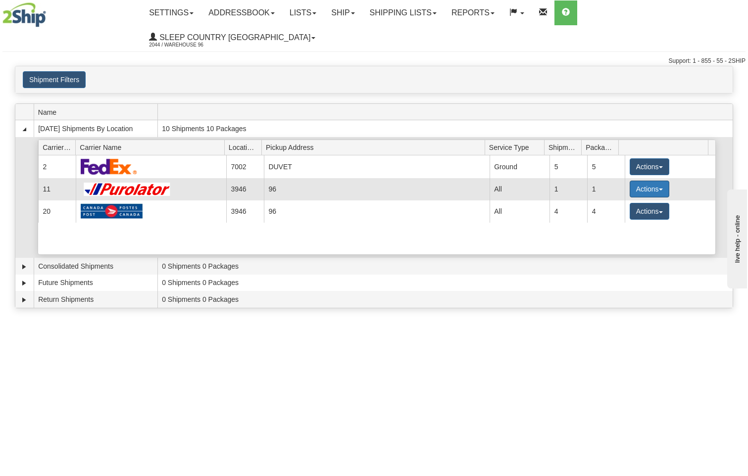
click at [647, 181] on button "Actions" at bounding box center [650, 189] width 40 height 17
click at [622, 217] on span "Close" at bounding box center [610, 220] width 23 height 7
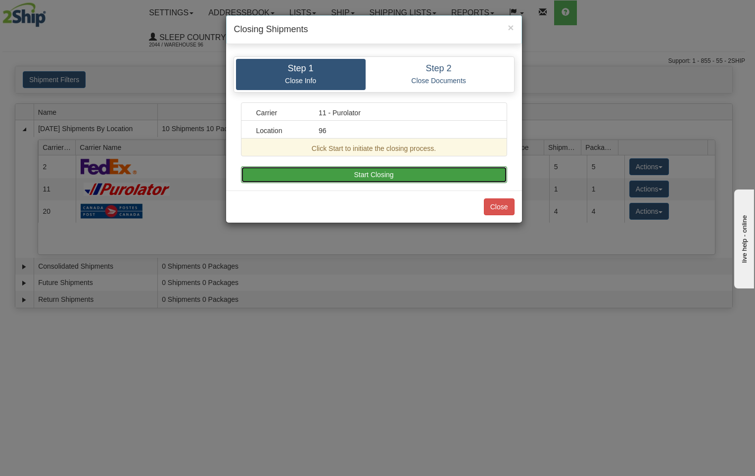
click at [402, 177] on button "Start Closing" at bounding box center [374, 174] width 266 height 17
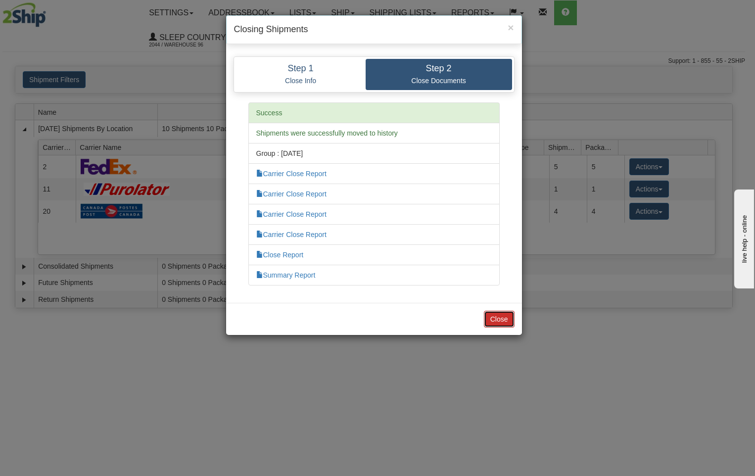
click at [505, 324] on button "Close" at bounding box center [499, 319] width 31 height 17
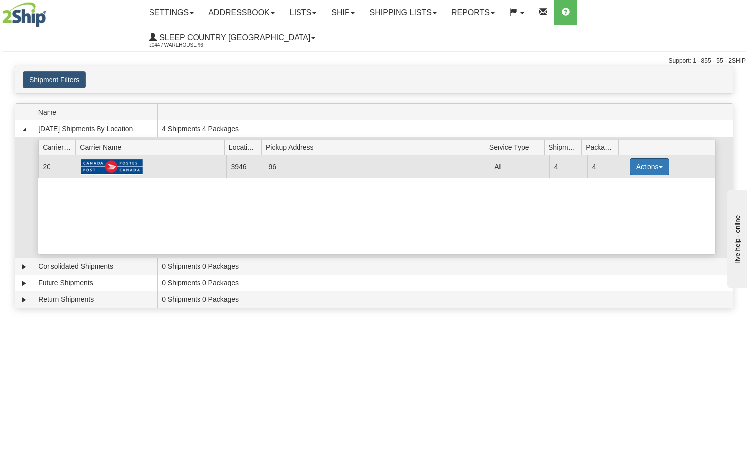
click at [651, 158] on button "Actions" at bounding box center [650, 166] width 40 height 17
click at [617, 195] on span "Close" at bounding box center [610, 198] width 23 height 7
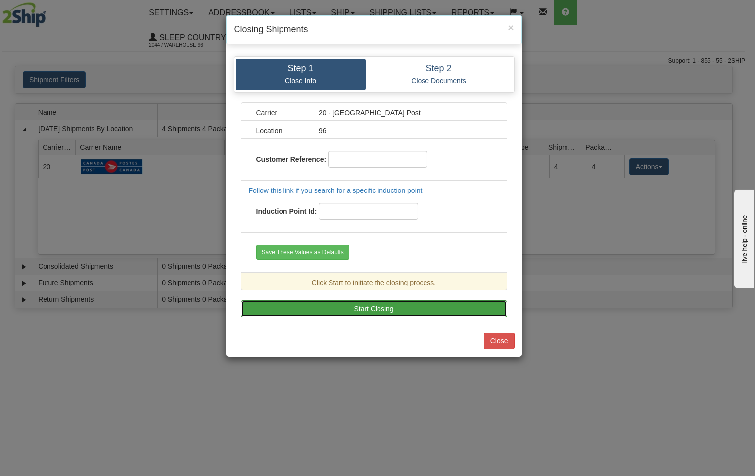
click at [375, 313] on button "Start Closing" at bounding box center [374, 308] width 266 height 17
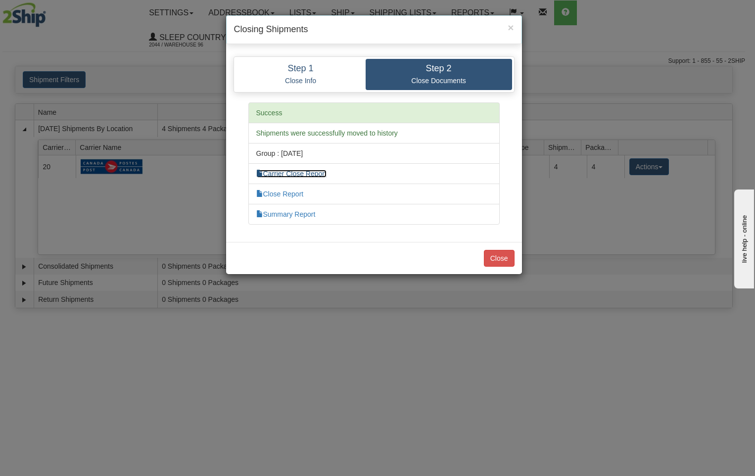
click at [309, 176] on link "Carrier Close Report" at bounding box center [291, 174] width 70 height 8
click at [298, 192] on link "Close Report" at bounding box center [280, 194] width 48 height 8
click at [303, 212] on link "Summary Report" at bounding box center [285, 214] width 59 height 8
click at [504, 259] on button "Close" at bounding box center [499, 258] width 31 height 17
